Goal: Entertainment & Leisure: Consume media (video, audio)

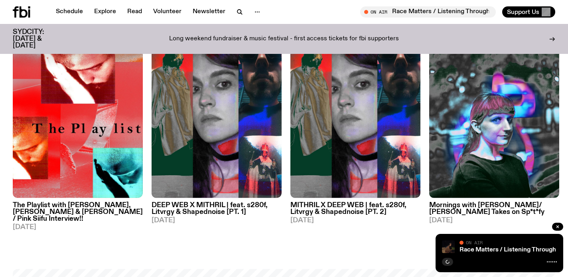
scroll to position [439, 0]
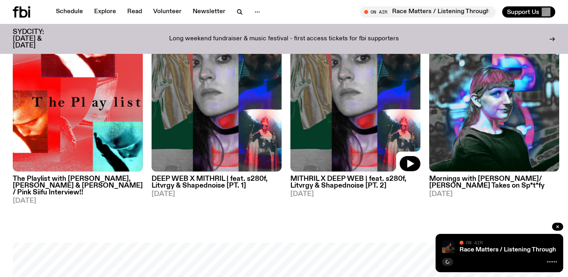
click at [323, 108] on img at bounding box center [355, 84] width 130 height 173
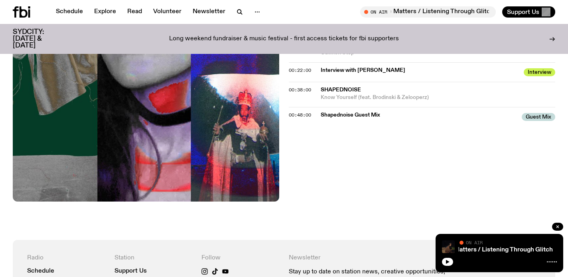
scroll to position [379, 0]
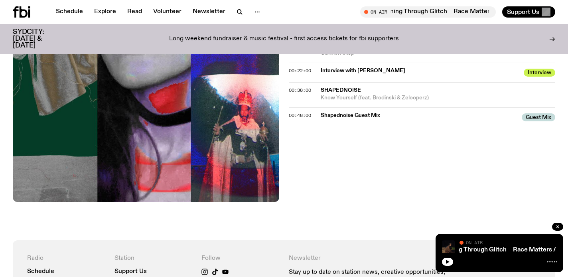
click at [22, 15] on icon at bounding box center [22, 11] width 18 height 11
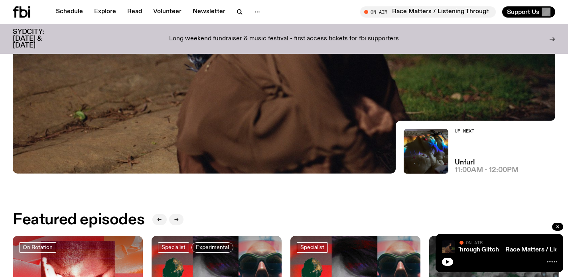
scroll to position [240, 0]
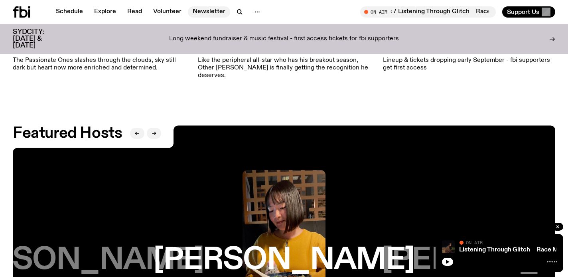
scroll to position [1217, 0]
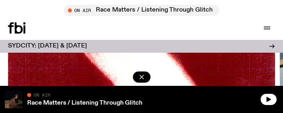
scroll to position [1487, 0]
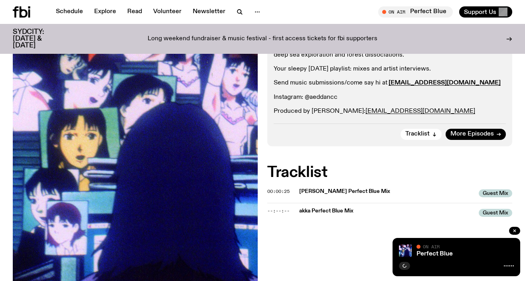
scroll to position [185, 0]
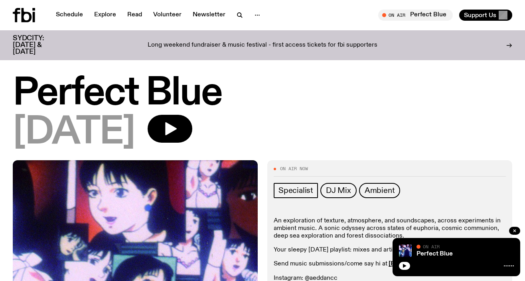
click at [32, 20] on icon at bounding box center [24, 15] width 22 height 14
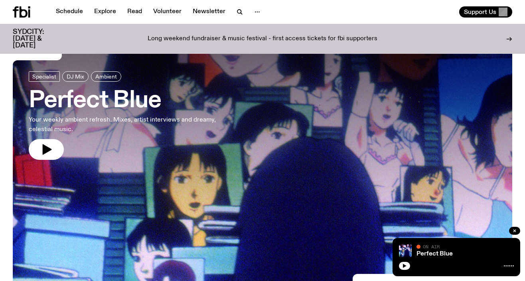
scroll to position [23, 0]
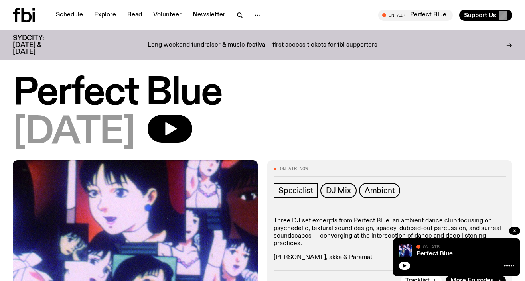
click at [24, 7] on div "Schedule Explore Read Volunteer Newsletter On Air Perfect Blue Tune in live On …" at bounding box center [262, 15] width 525 height 30
click at [27, 13] on icon at bounding box center [27, 15] width 10 height 14
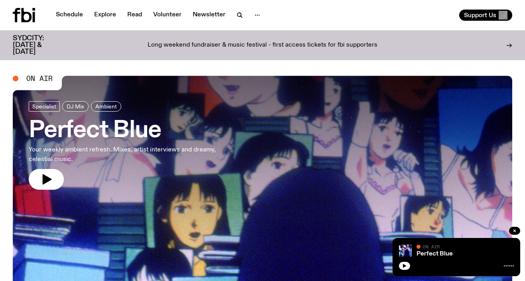
click at [96, 131] on h3 "Perfect Blue" at bounding box center [131, 131] width 204 height 22
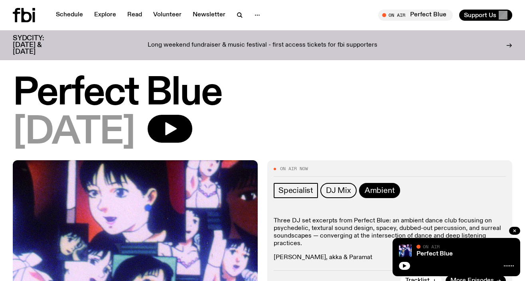
click at [377, 191] on span "Ambient" at bounding box center [380, 190] width 30 height 9
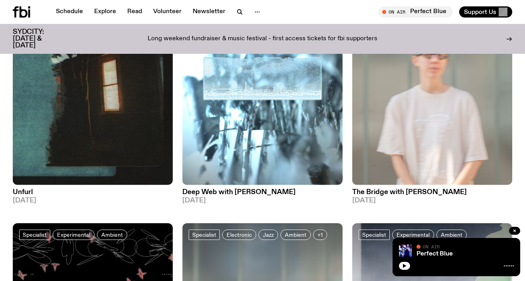
scroll to position [412, 0]
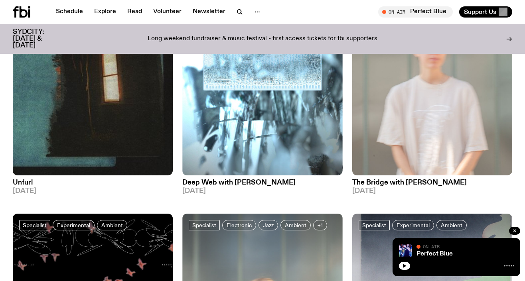
click at [22, 179] on h3 "Unfurl" at bounding box center [93, 182] width 160 height 7
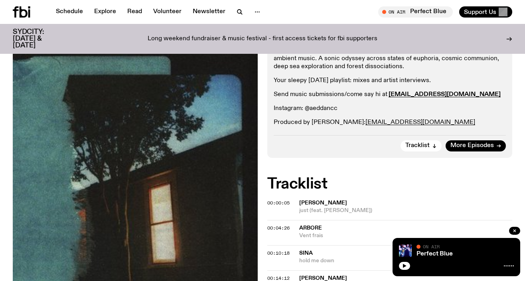
scroll to position [221, 0]
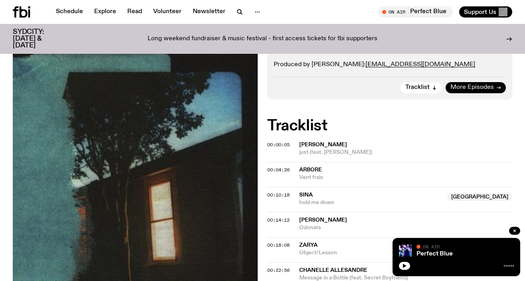
click at [472, 87] on span "More Episodes" at bounding box center [471, 88] width 43 height 6
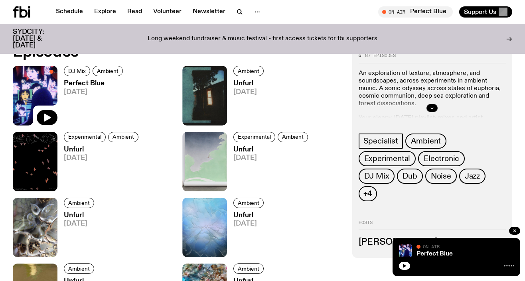
scroll to position [364, 0]
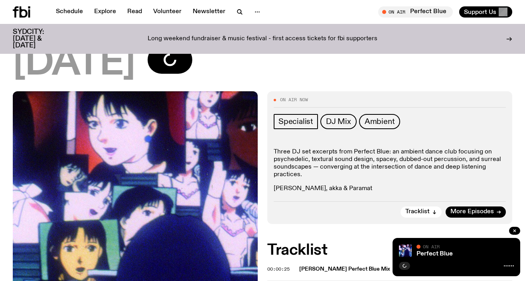
scroll to position [59, 0]
